Goal: Task Accomplishment & Management: Manage account settings

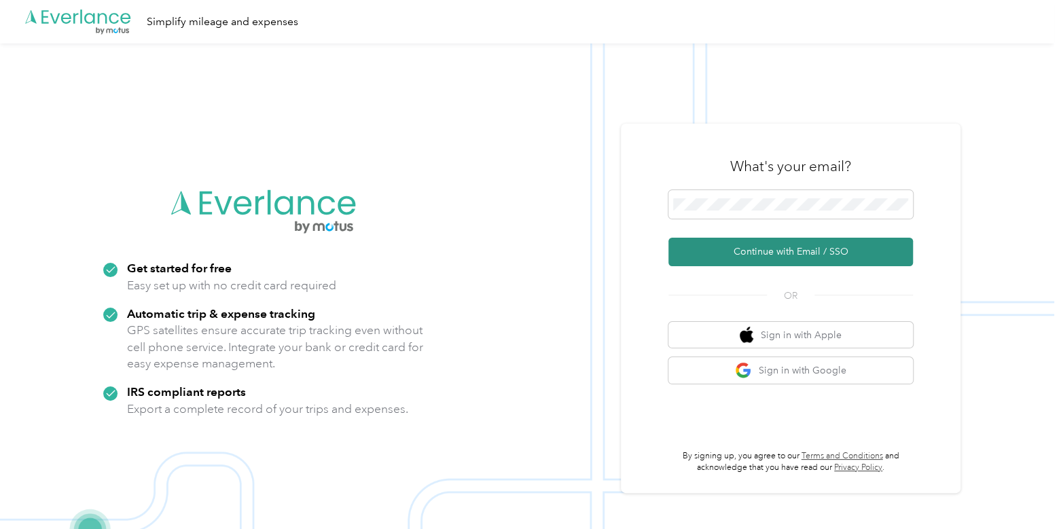
click at [762, 250] on button "Continue with Email / SSO" at bounding box center [790, 252] width 244 height 29
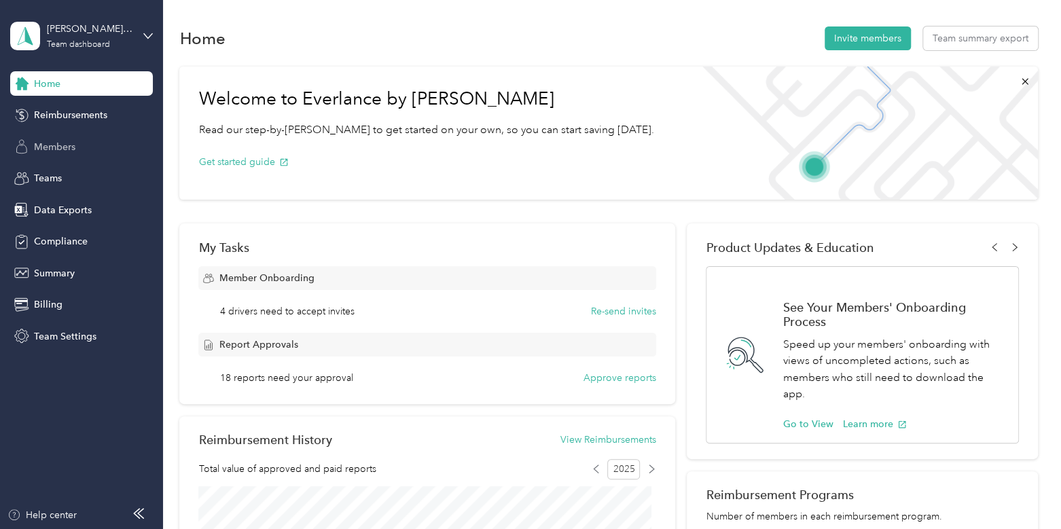
click at [81, 146] on div "Members" at bounding box center [81, 146] width 143 height 24
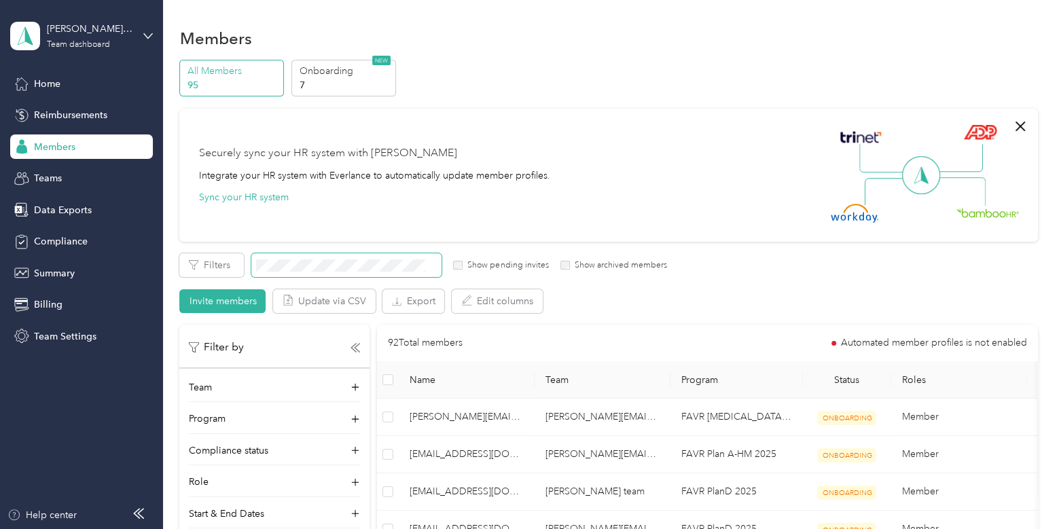
click at [399, 256] on span at bounding box center [346, 265] width 190 height 24
click at [399, 257] on span at bounding box center [346, 265] width 190 height 24
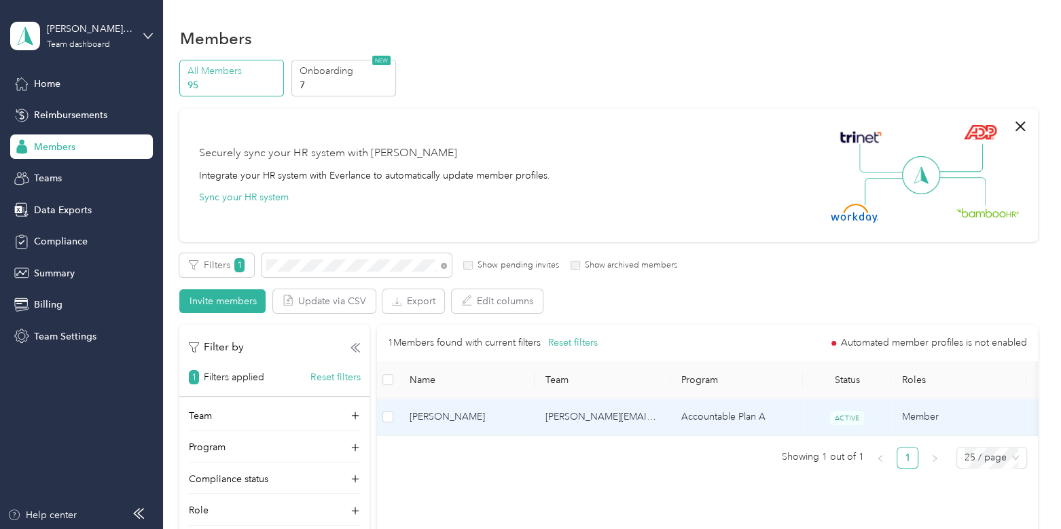
click at [475, 415] on span "[PERSON_NAME]" at bounding box center [466, 416] width 114 height 15
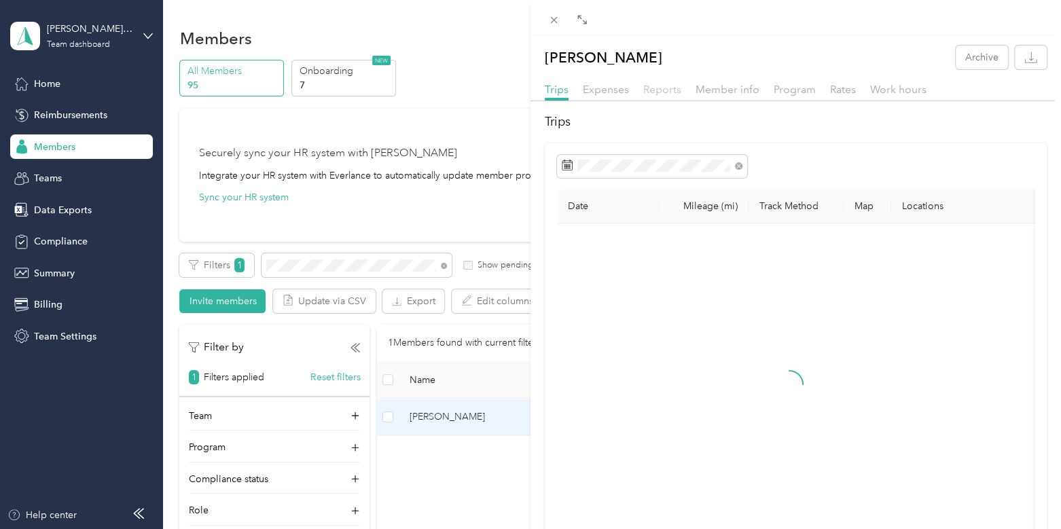
click at [667, 87] on span "Reports" at bounding box center [662, 89] width 38 height 13
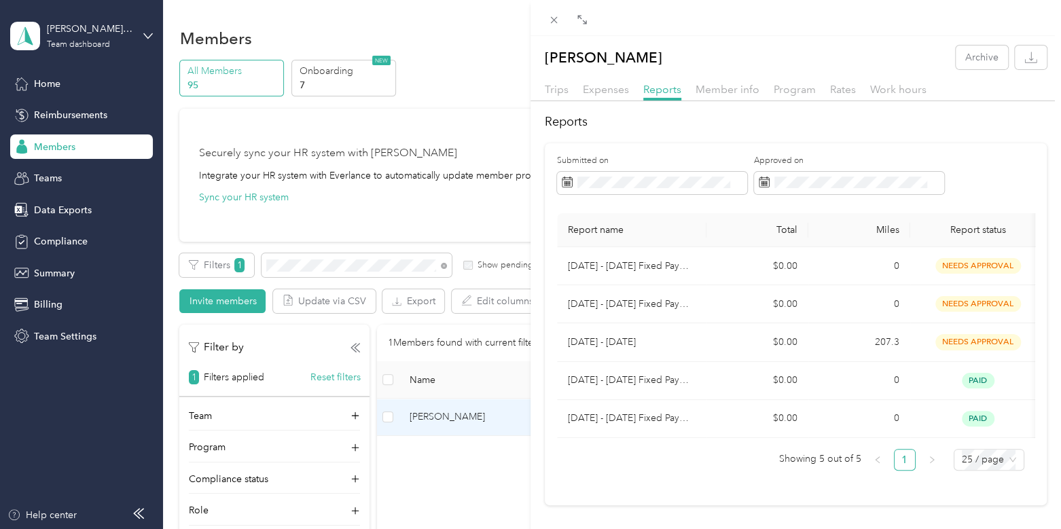
scroll to position [36, 0]
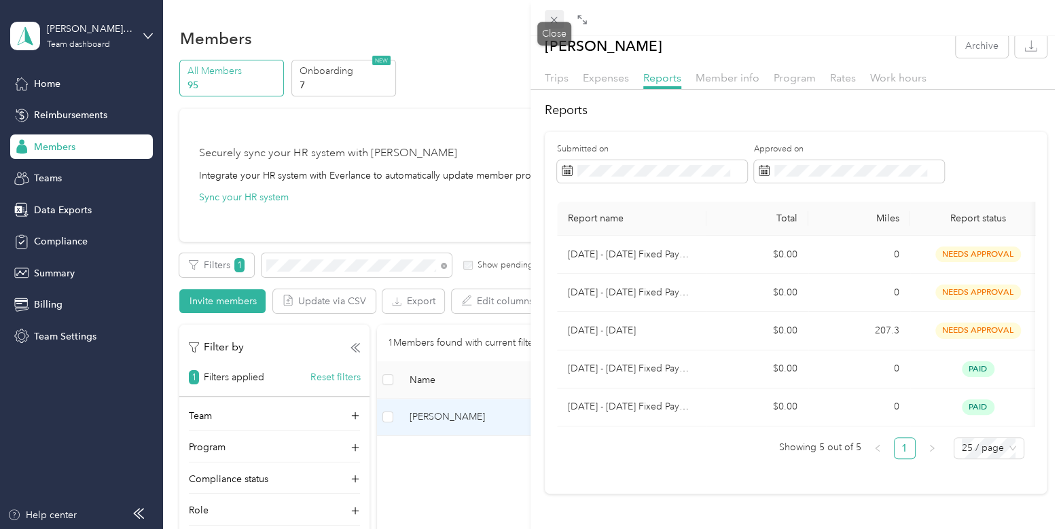
click at [556, 19] on icon at bounding box center [554, 20] width 12 height 12
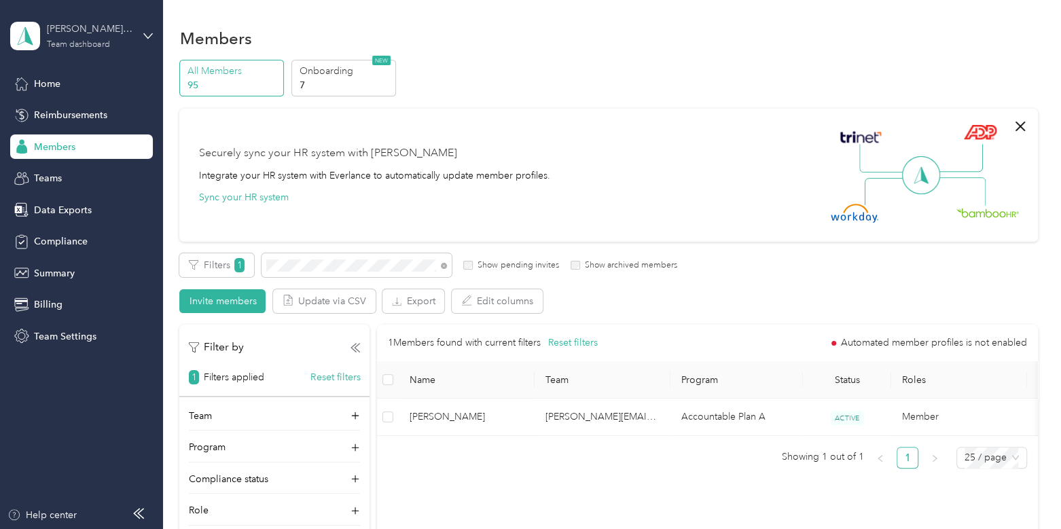
click at [77, 33] on div "[PERSON_NAME] Distributors" at bounding box center [89, 29] width 85 height 14
click at [71, 171] on div "Log out" at bounding box center [48, 173] width 52 height 14
